Goal: Transaction & Acquisition: Purchase product/service

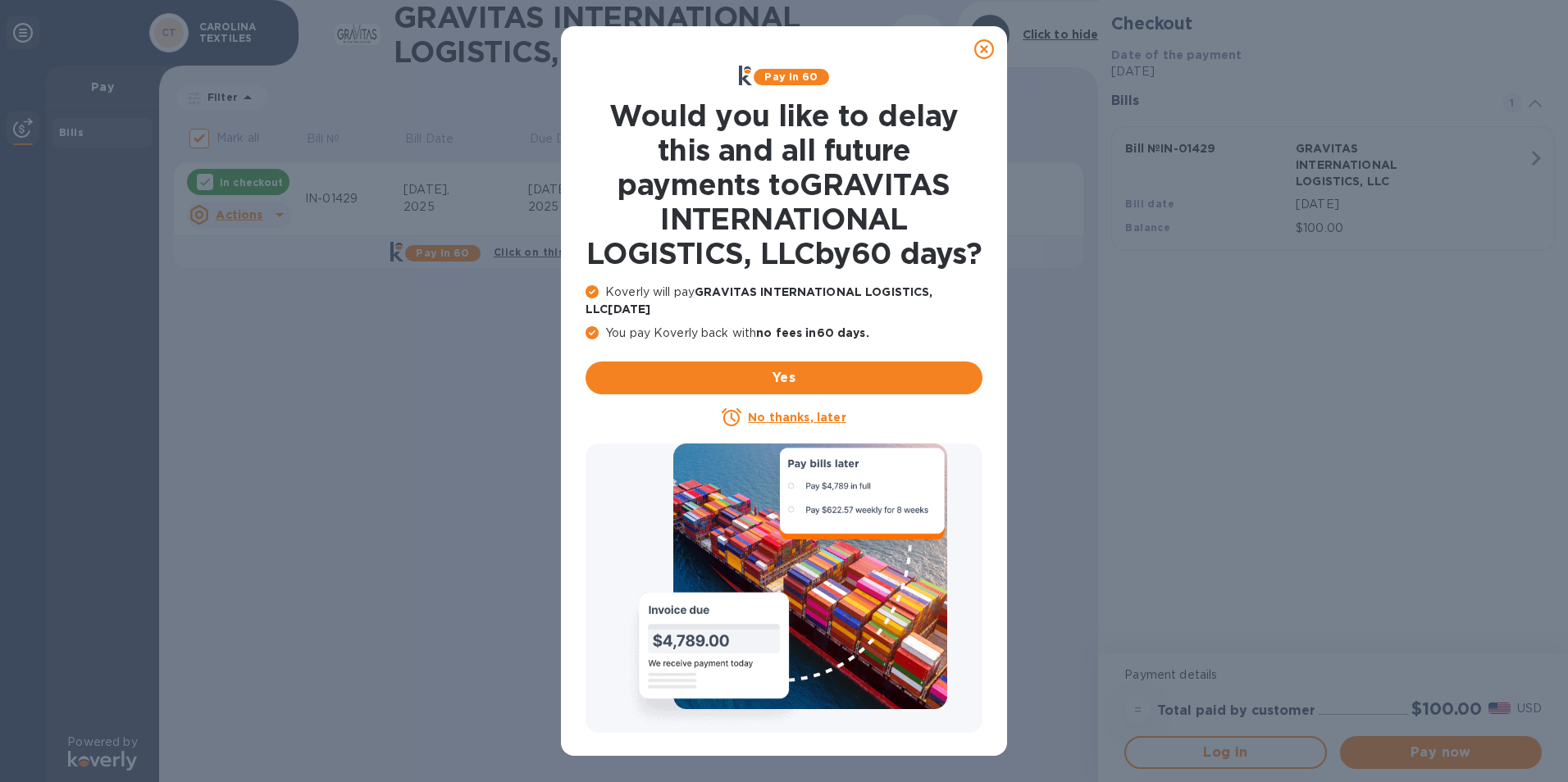
click at [983, 48] on icon at bounding box center [984, 49] width 20 height 20
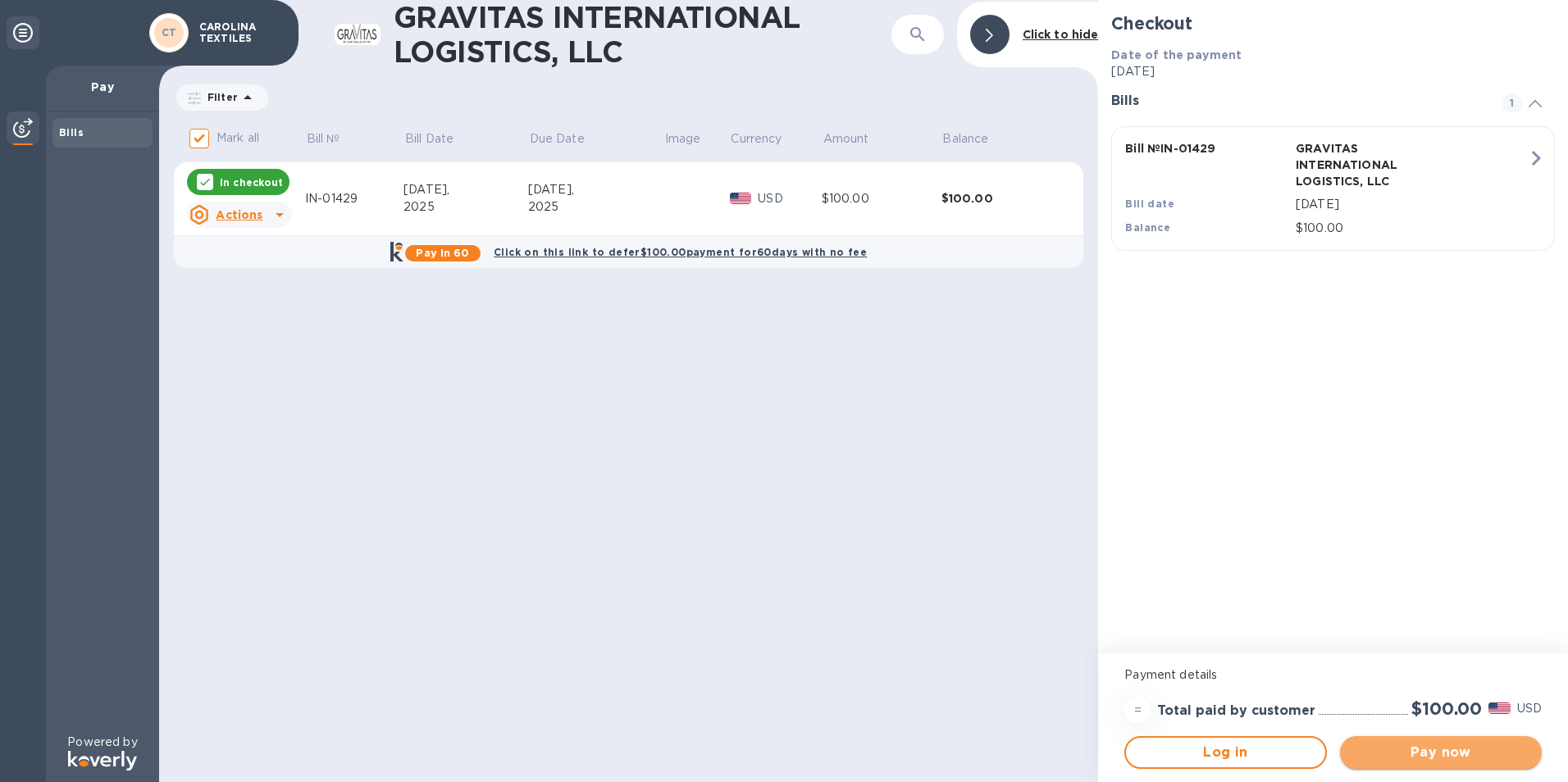
click at [1447, 751] on span "Pay now" at bounding box center [1441, 752] width 176 height 20
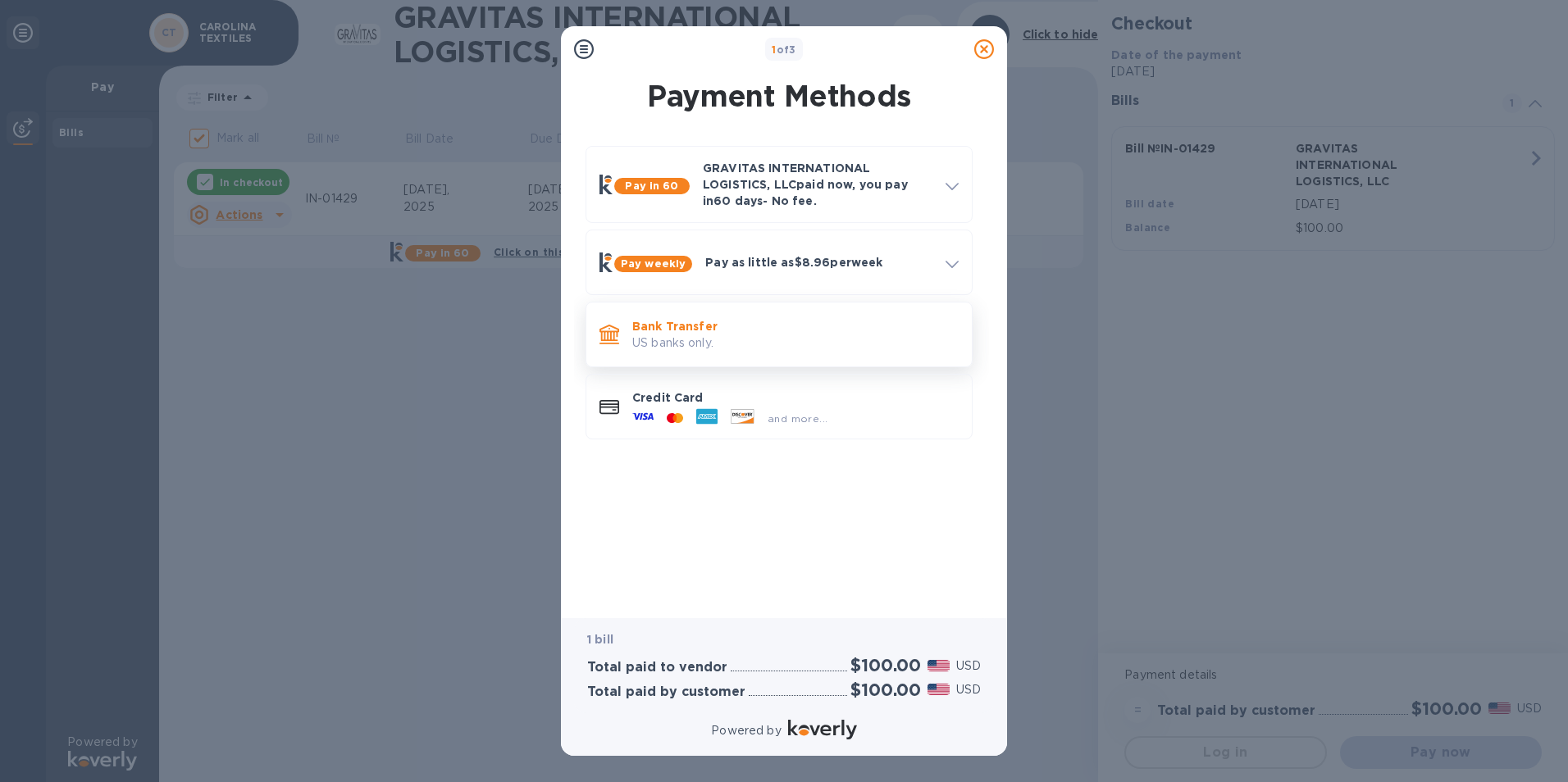
click at [667, 330] on p "Bank Transfer" at bounding box center [795, 326] width 326 height 17
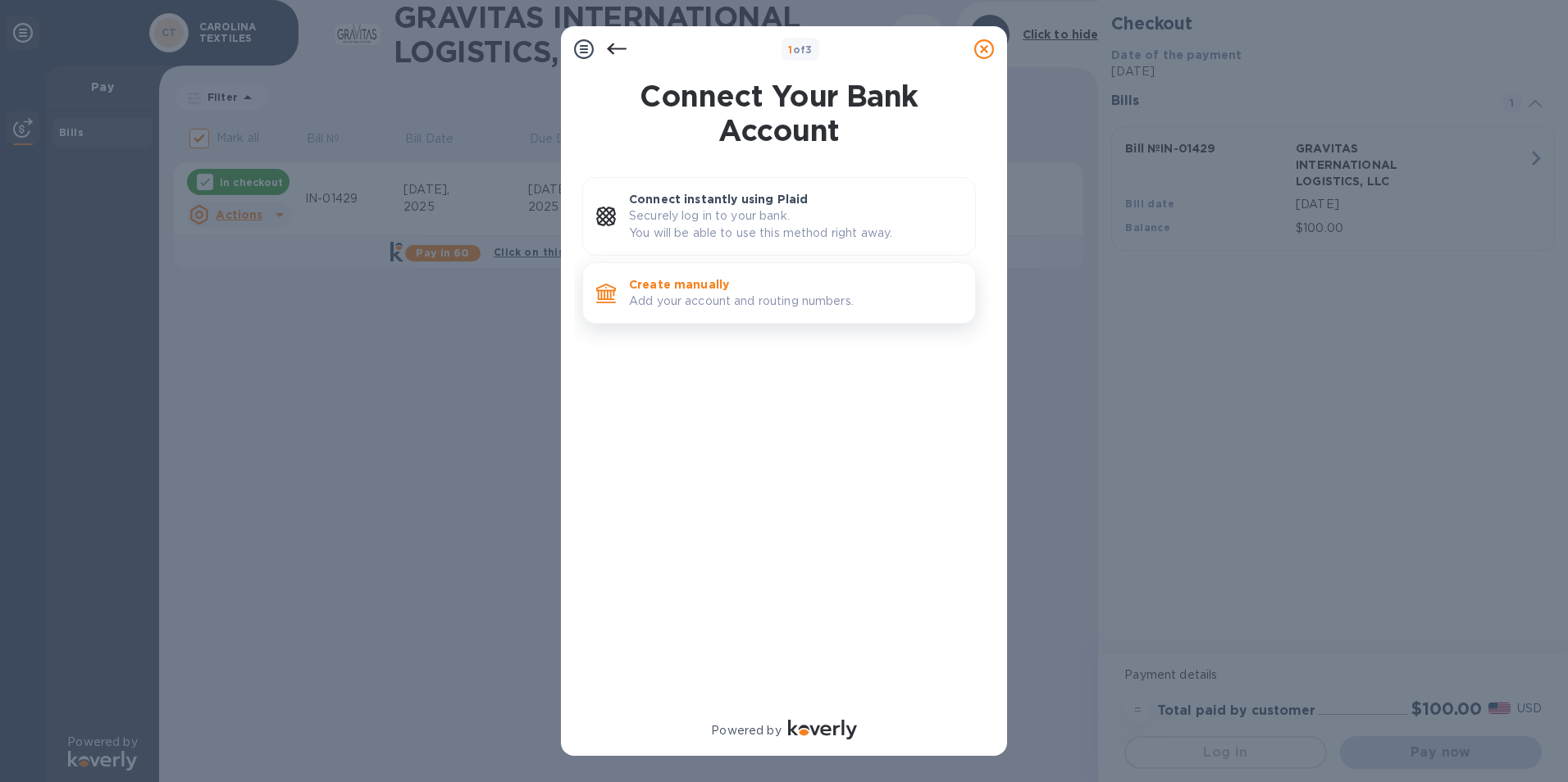
click at [676, 287] on p "Create manually" at bounding box center [795, 284] width 333 height 17
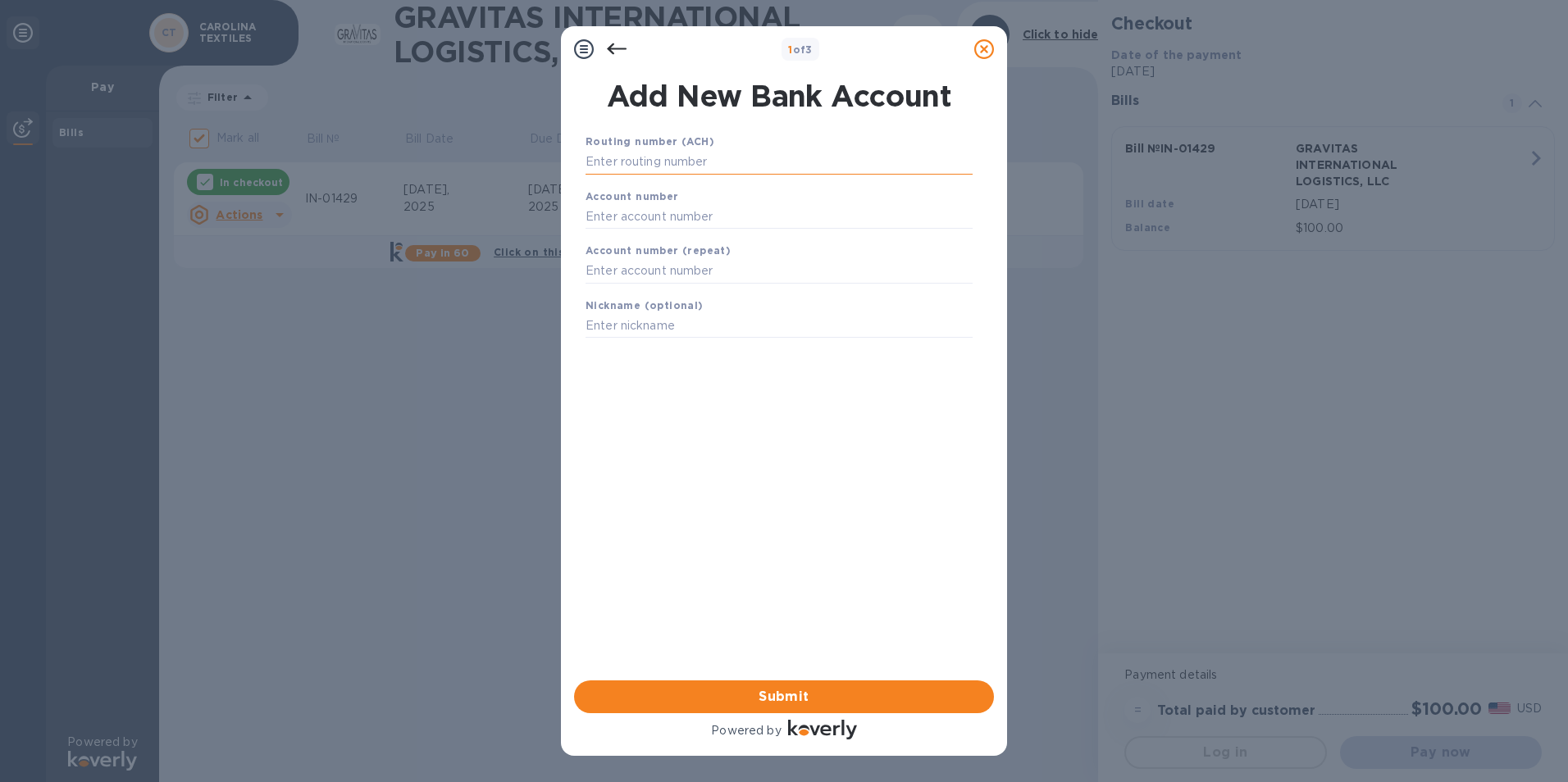
click at [653, 154] on input "text" at bounding box center [779, 163] width 387 height 24
type input "053202114"
type input "010026797"
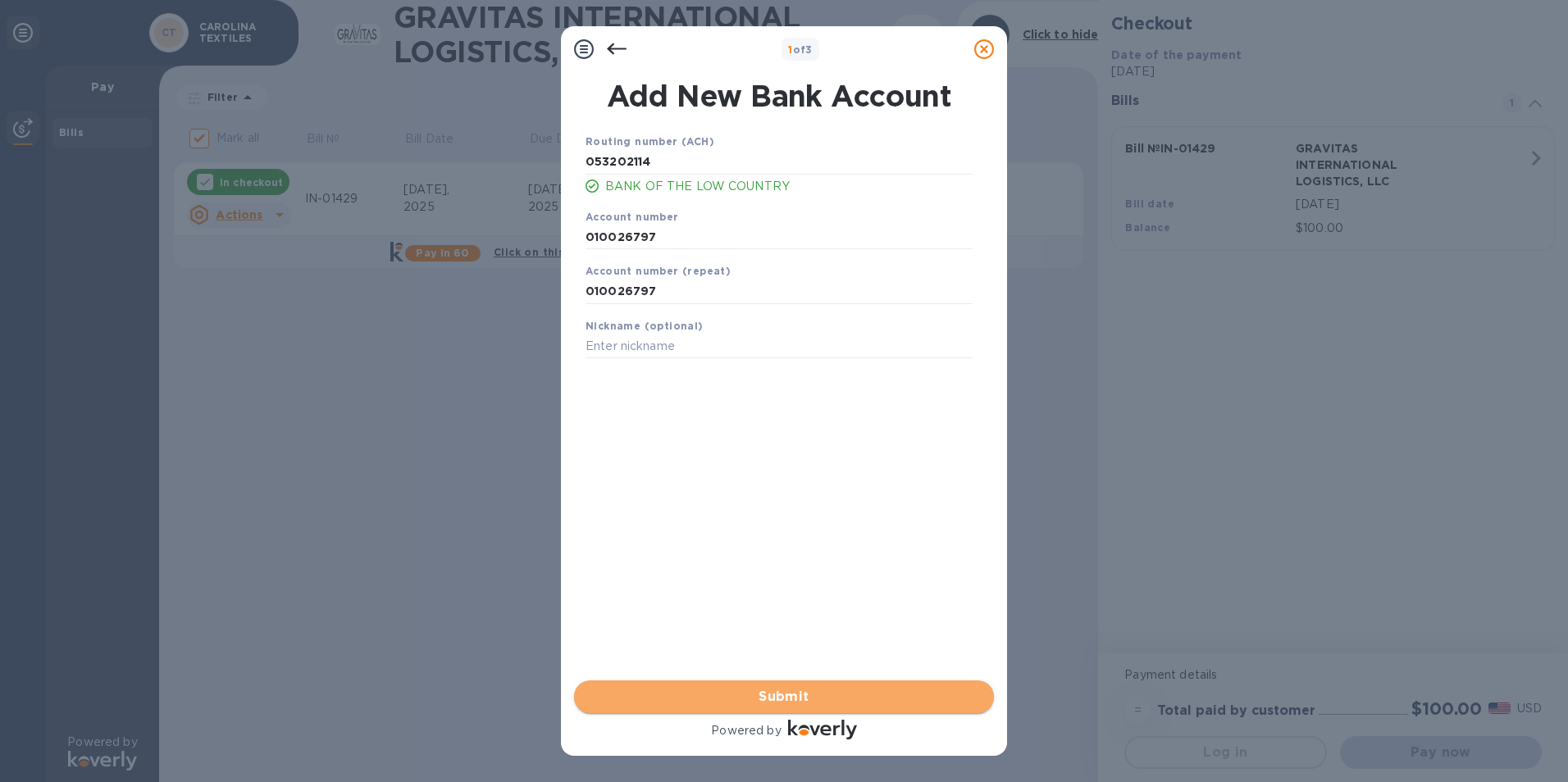
click at [745, 692] on span "Submit" at bounding box center [784, 697] width 393 height 20
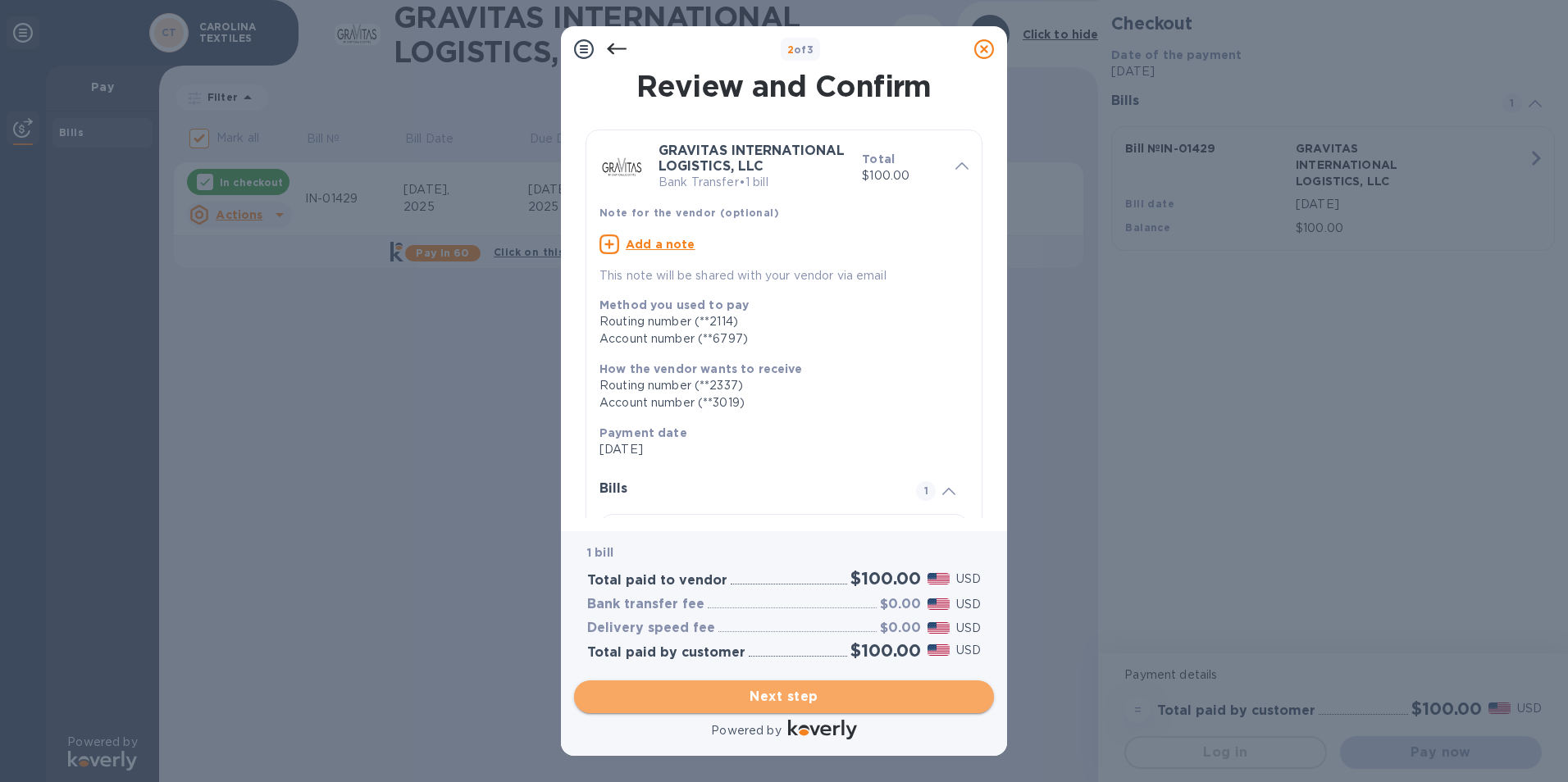
click at [737, 692] on span "Next step" at bounding box center [784, 697] width 393 height 20
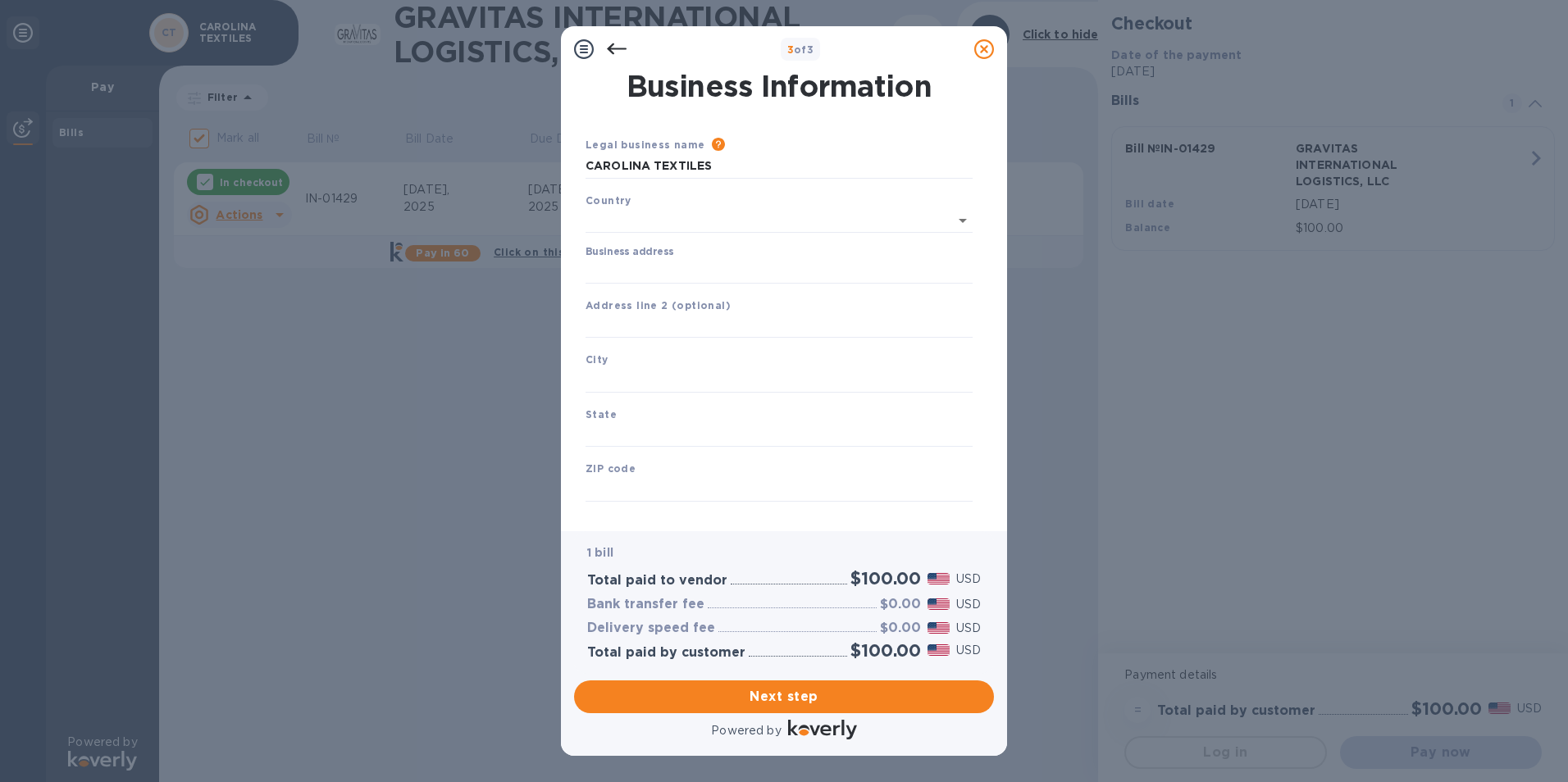
type input "[GEOGRAPHIC_DATA]"
click at [607, 259] on input "Business address" at bounding box center [779, 268] width 387 height 24
type input "[STREET_ADDRESS][PERSON_NAME]"
type input "[GEOGRAPHIC_DATA]"
type input "SC"
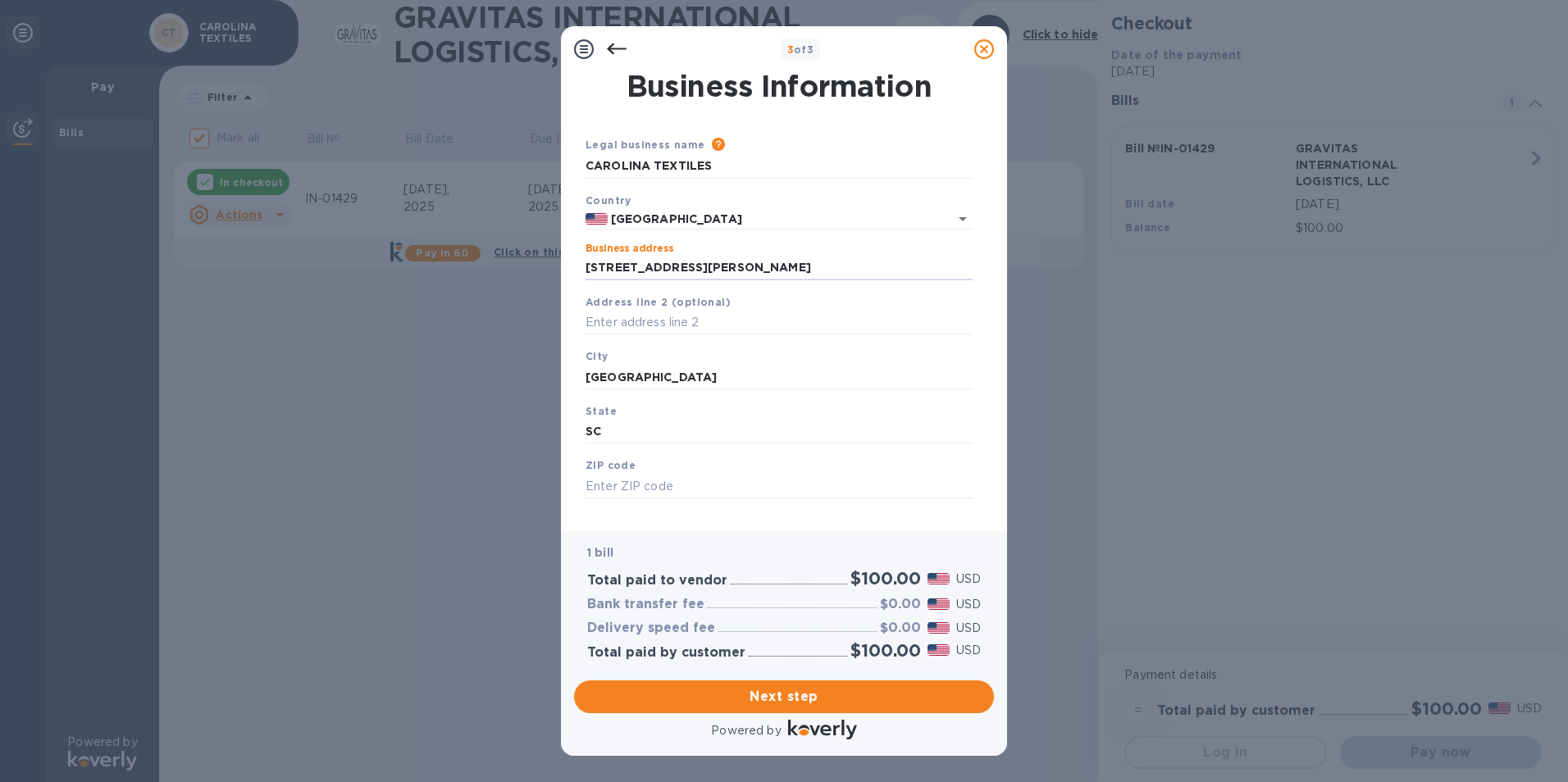
type input "29488"
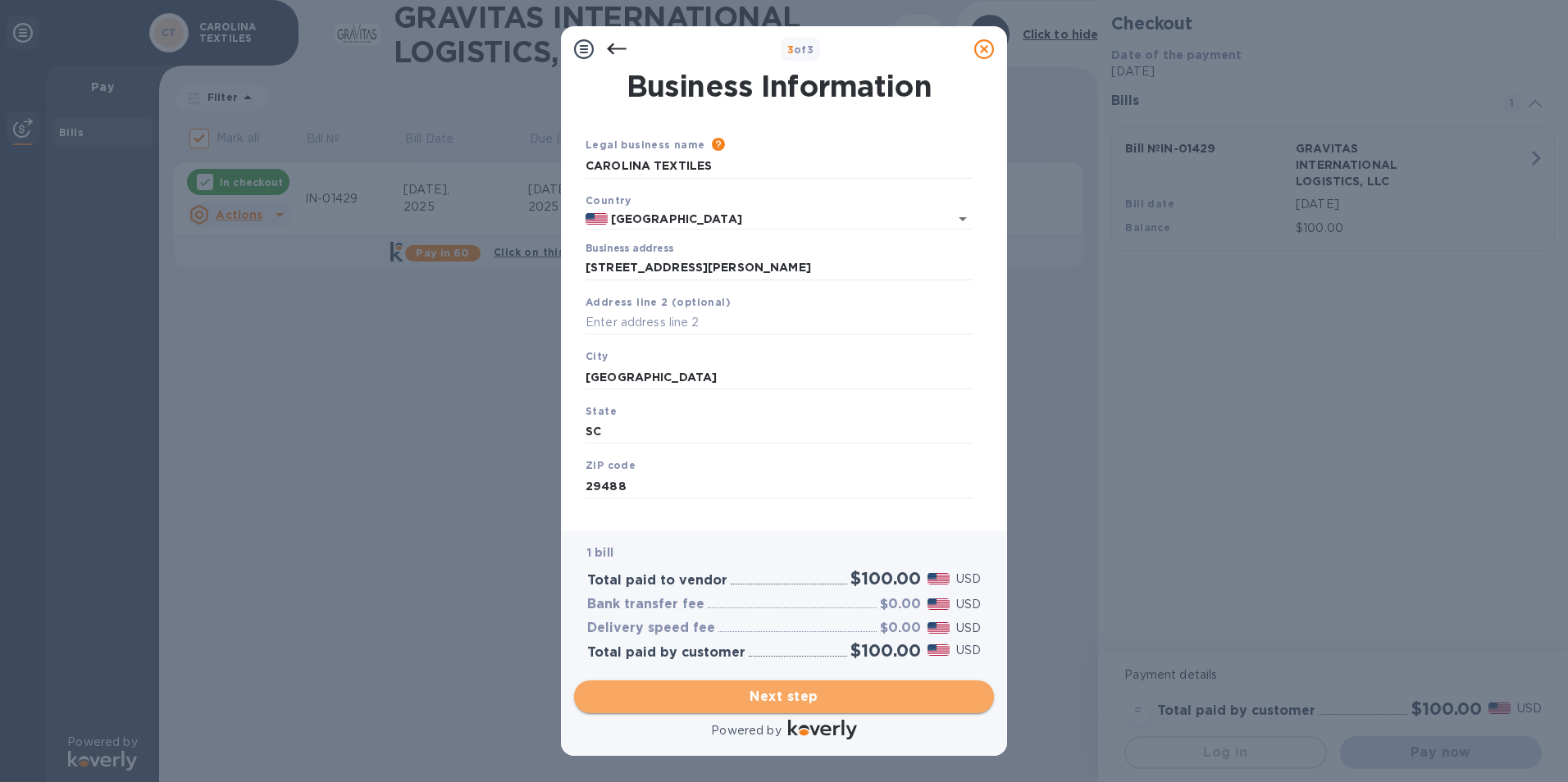
click at [714, 697] on span "Next step" at bounding box center [784, 697] width 393 height 20
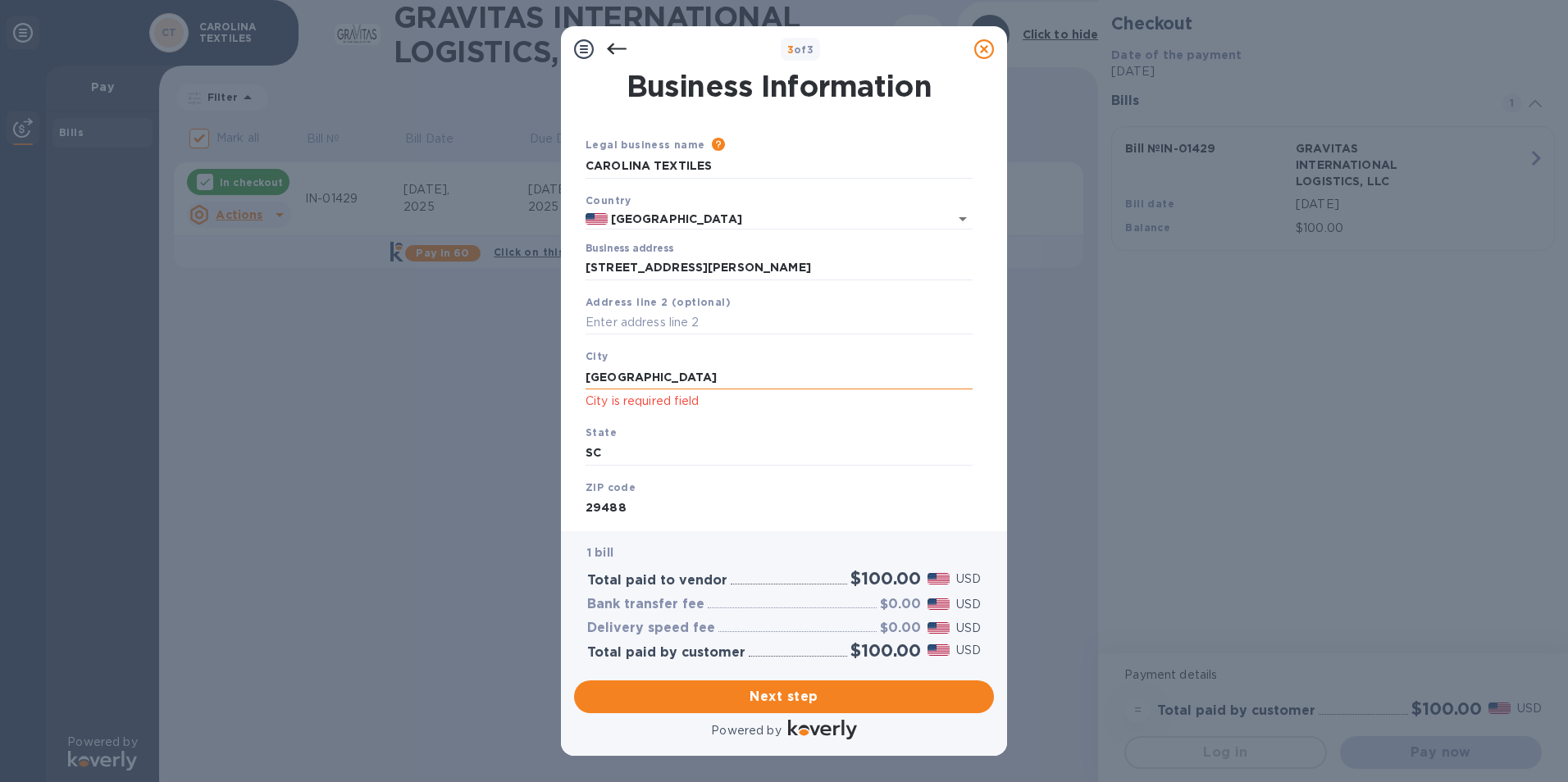
click at [677, 377] on input "[GEOGRAPHIC_DATA]" at bounding box center [779, 377] width 387 height 24
drag, startPoint x: 677, startPoint y: 377, endPoint x: 541, endPoint y: 417, distance: 141.8
click at [539, 412] on div "3 of 3 Business Information Legal business name Please provide the legal name t…" at bounding box center [784, 391] width 1568 height 782
type input "[GEOGRAPHIC_DATA]"
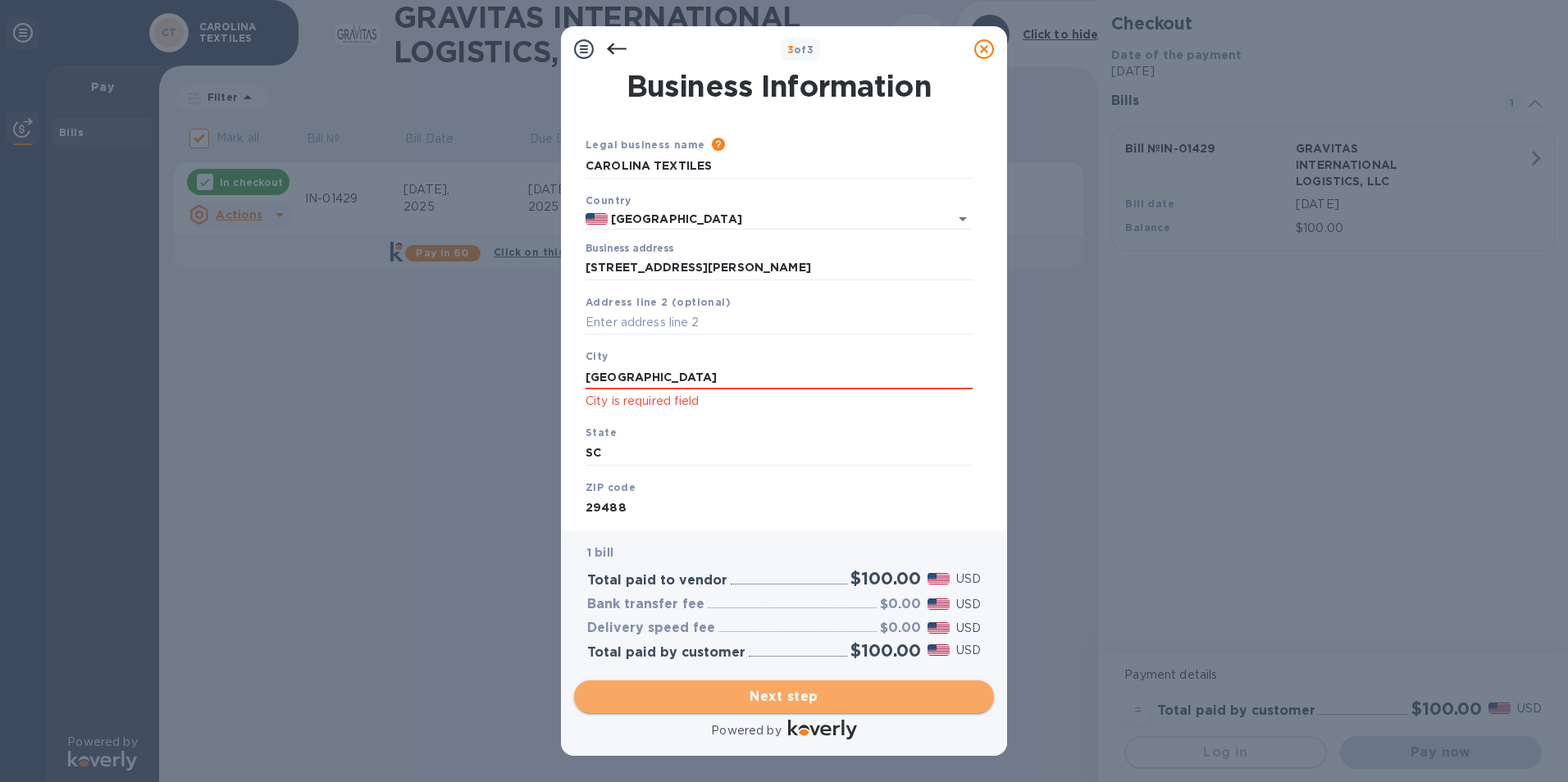
click at [720, 690] on span "Next step" at bounding box center [784, 697] width 393 height 20
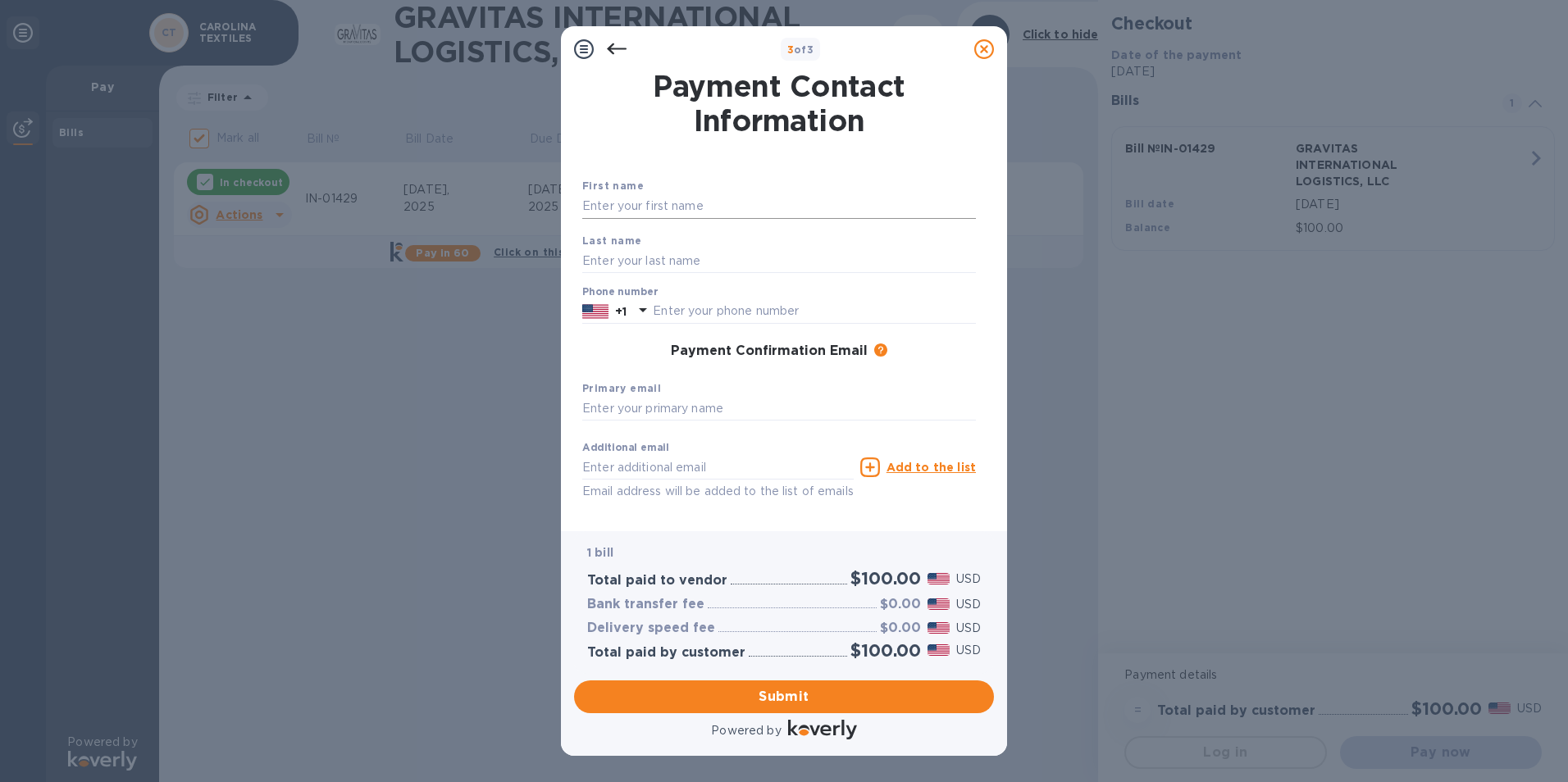
click at [653, 203] on input "text" at bounding box center [779, 206] width 393 height 24
type input "[PERSON_NAME]"
type input "8435388644"
type input "o"
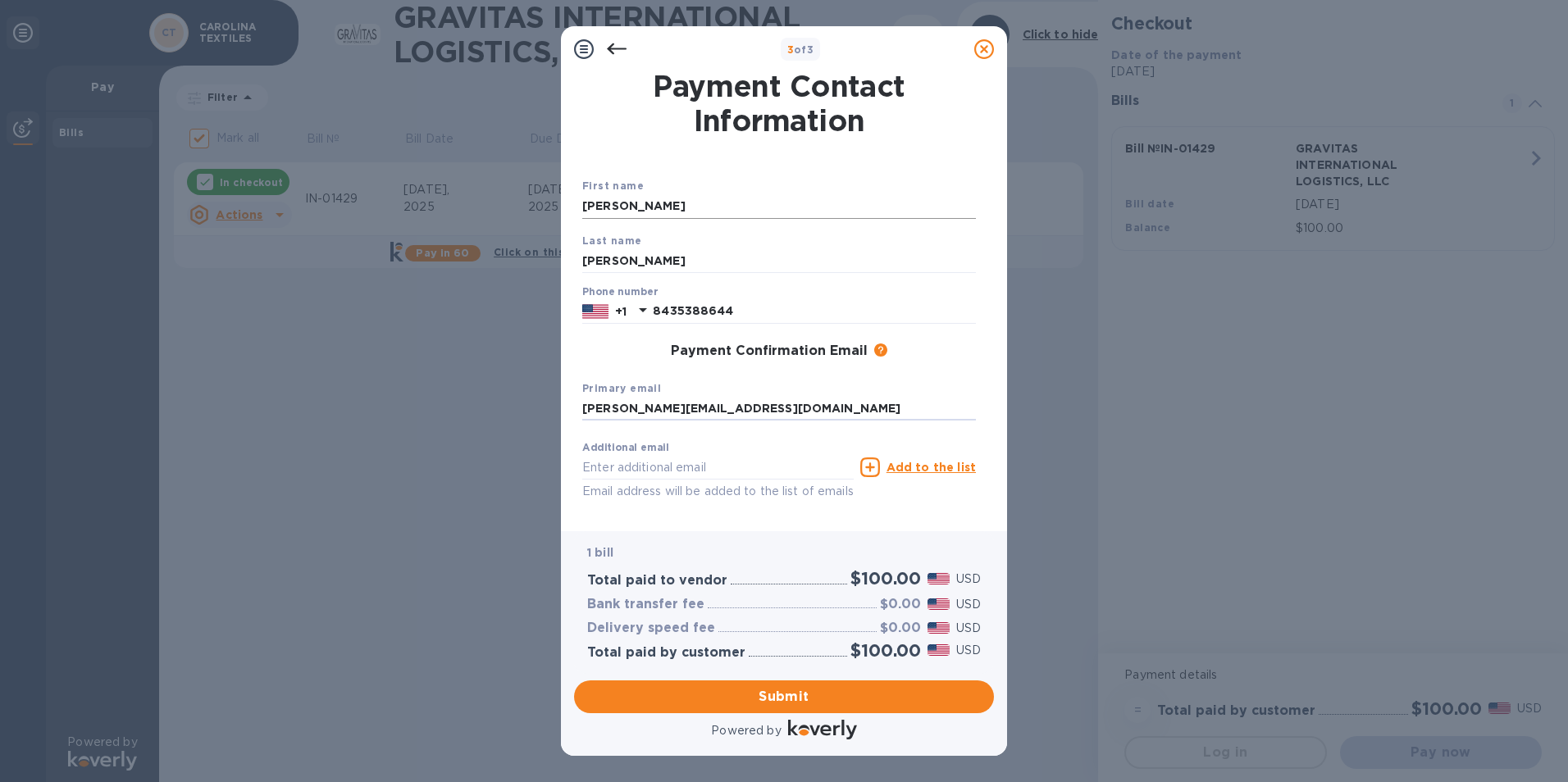
type input "[PERSON_NAME][EMAIL_ADDRESS][DOMAIN_NAME]"
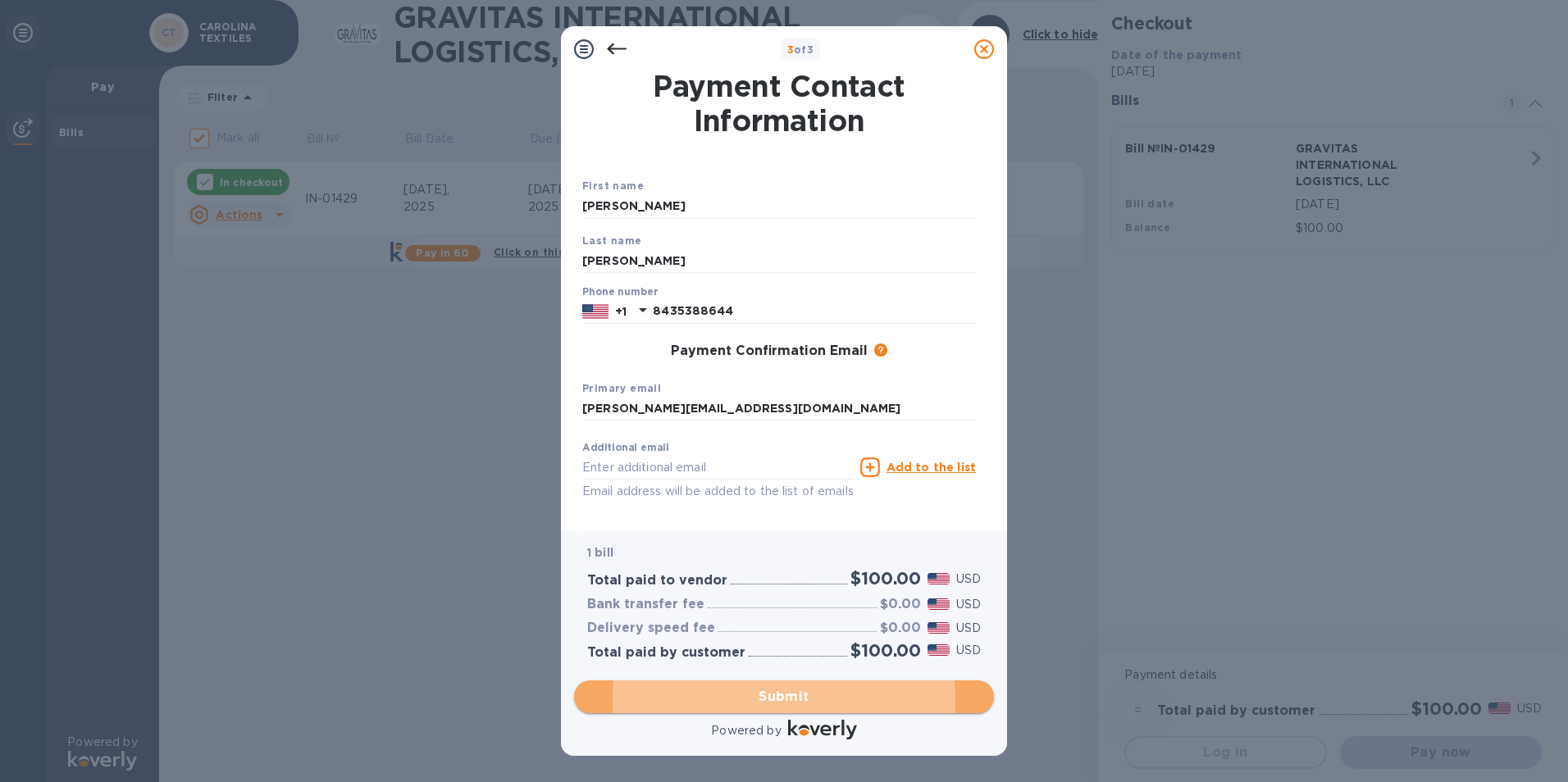
click at [720, 696] on span "Submit" at bounding box center [784, 697] width 393 height 20
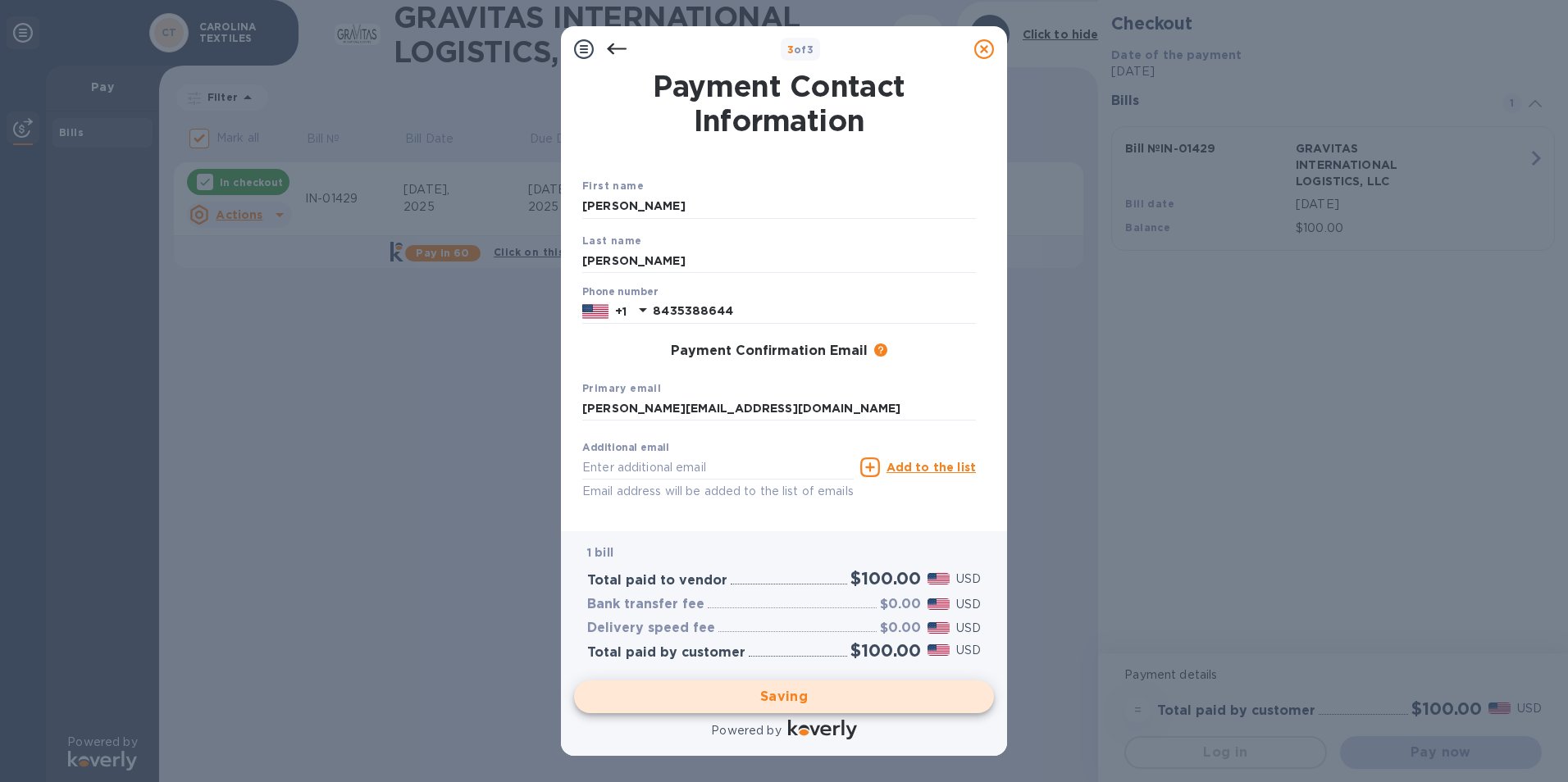
checkbox input "false"
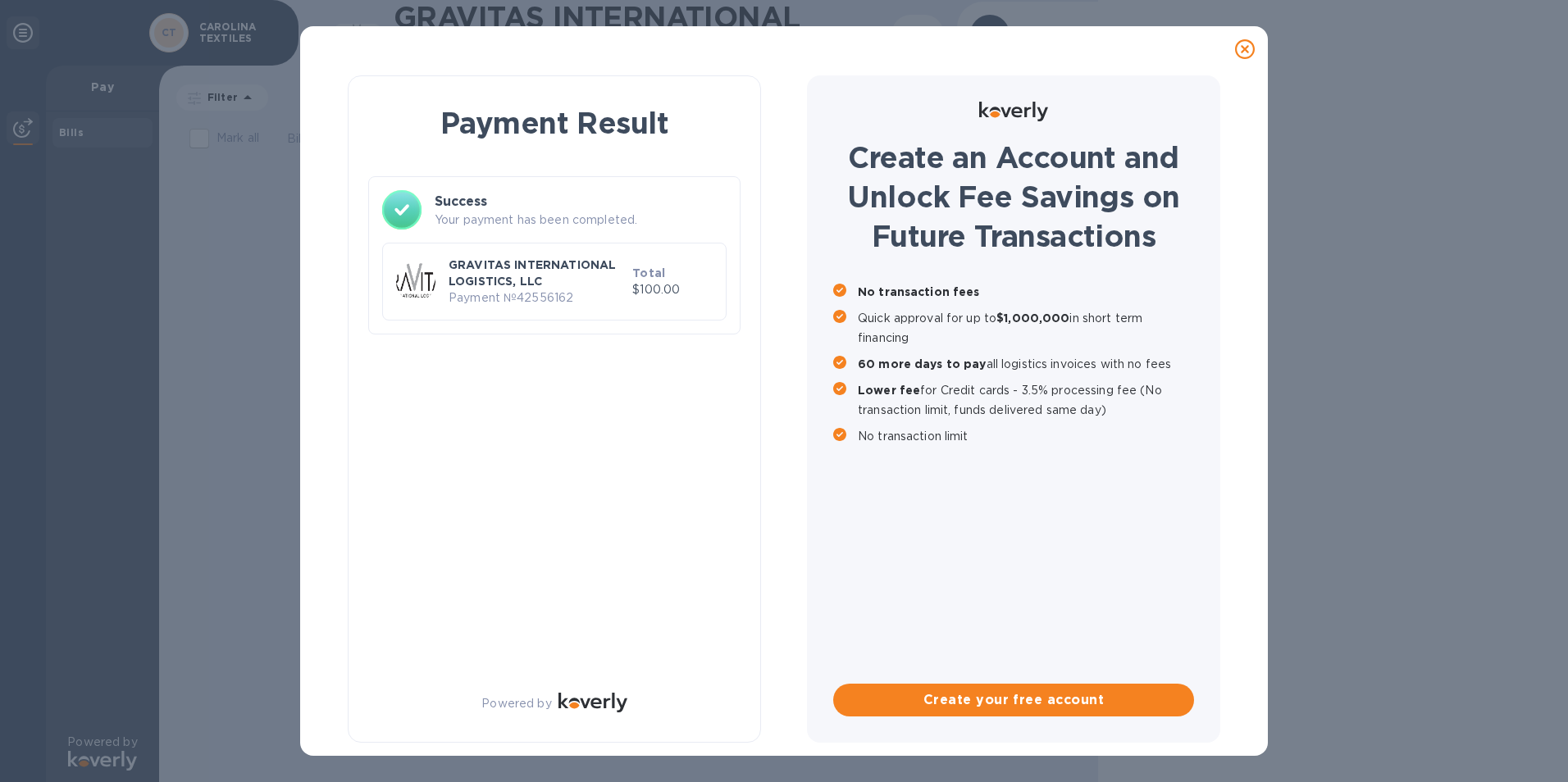
drag, startPoint x: 1327, startPoint y: 406, endPoint x: 1313, endPoint y: 376, distance: 33.1
click at [1316, 381] on div "Payment Result Success Your payment has been completed. GRAVITAS INTERNATIONAL …" at bounding box center [784, 391] width 1568 height 782
